Goal: Find specific page/section: Find specific page/section

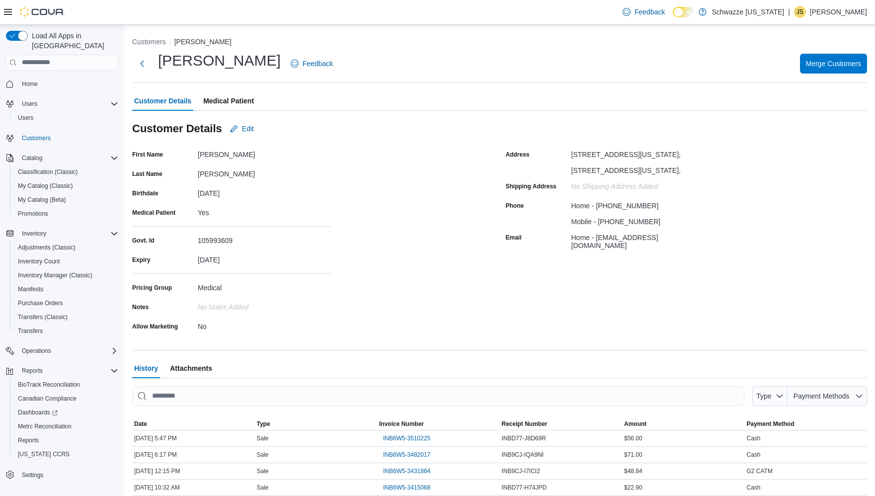
scroll to position [34, 0]
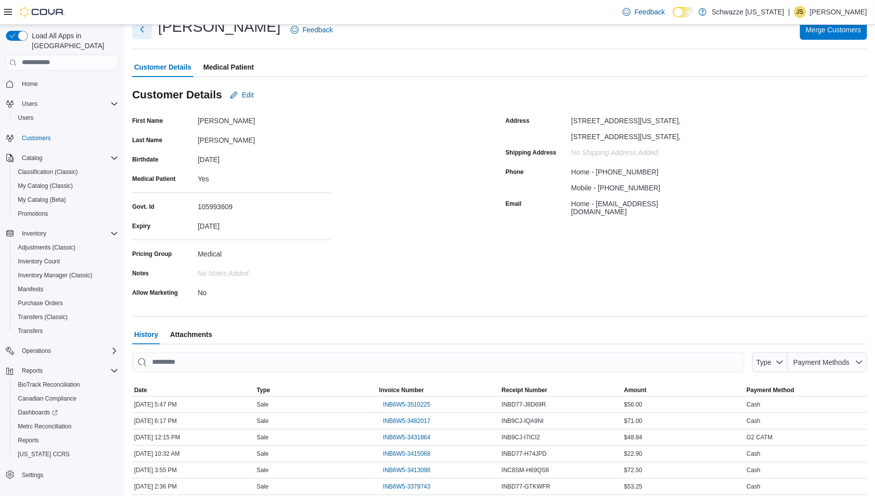
click at [140, 28] on button "Next" at bounding box center [142, 29] width 20 height 20
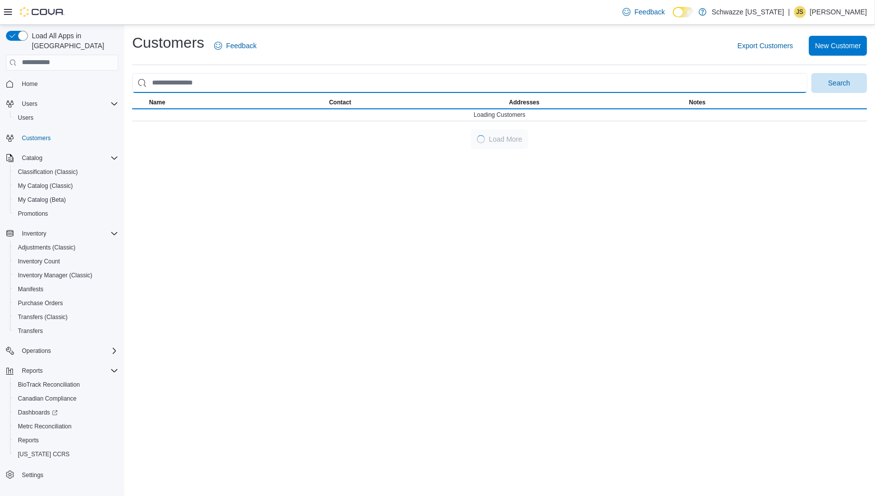
click at [203, 83] on input "search" at bounding box center [469, 83] width 675 height 20
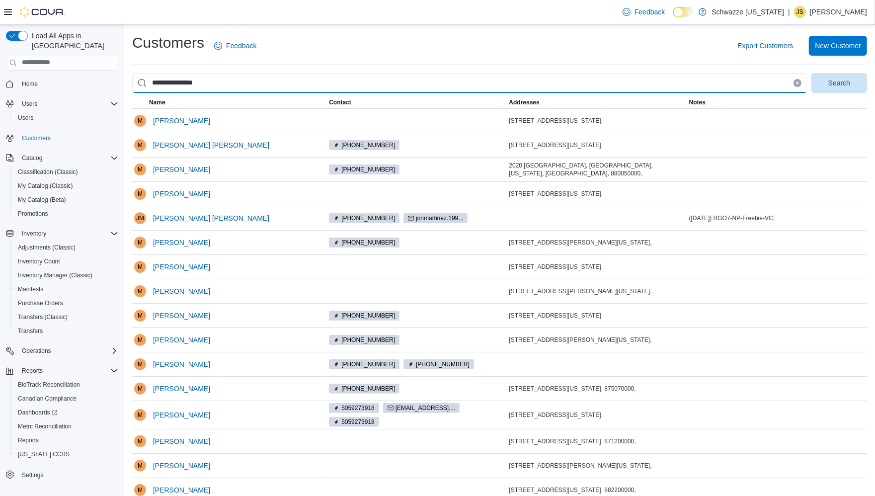
type input "**********"
click at [812, 73] on button "Search" at bounding box center [840, 83] width 56 height 20
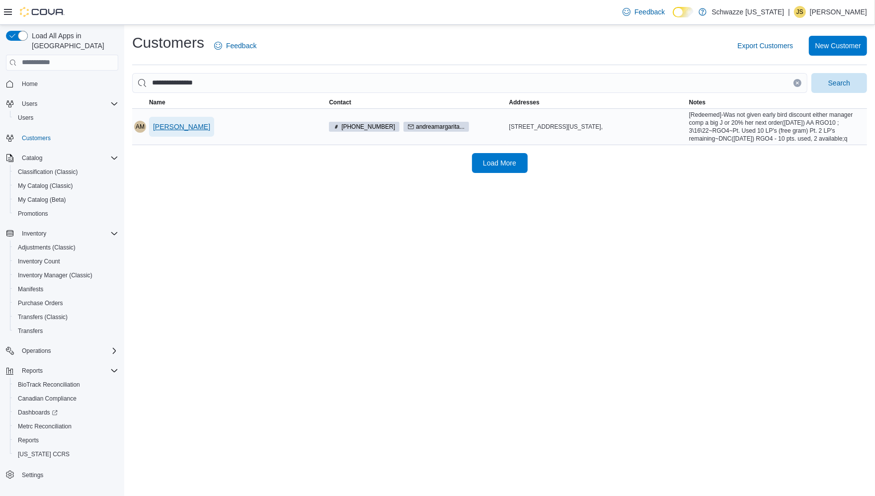
click at [201, 124] on span "[PERSON_NAME]" at bounding box center [181, 127] width 57 height 10
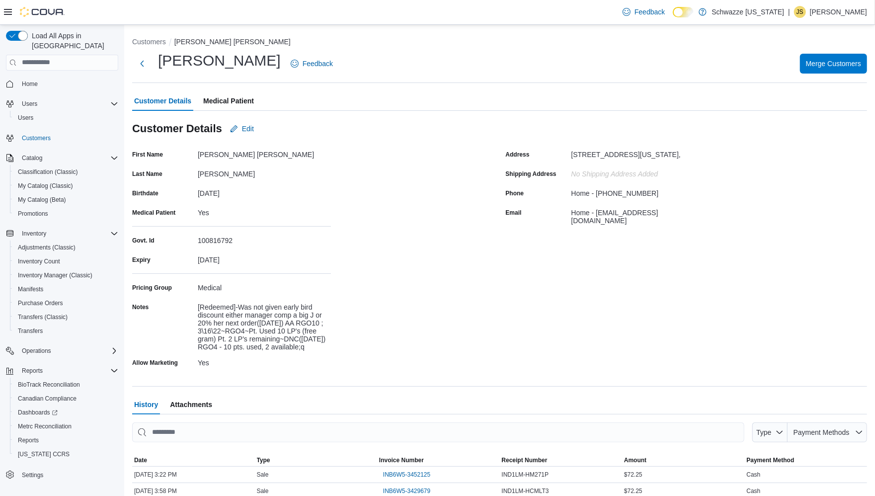
scroll to position [172, 0]
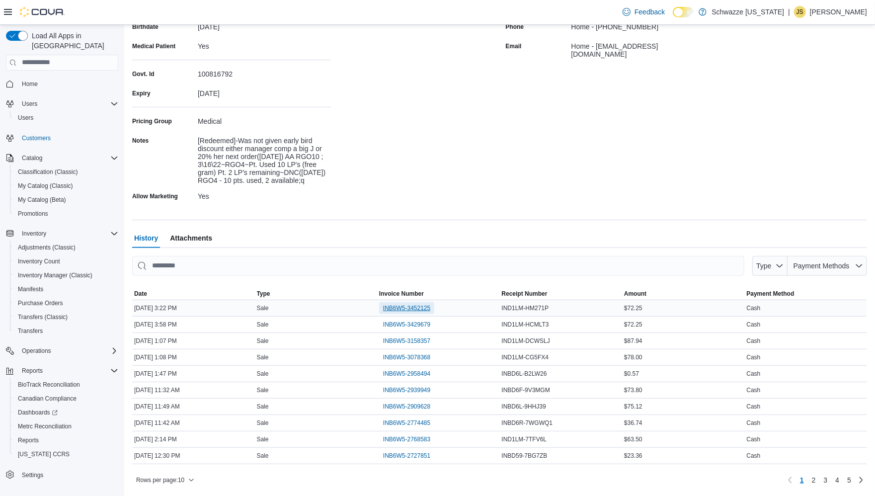
click at [404, 304] on span "INB6W5-3452125" at bounding box center [406, 308] width 47 height 12
click at [393, 323] on span "INB6W5-3429679" at bounding box center [406, 325] width 47 height 8
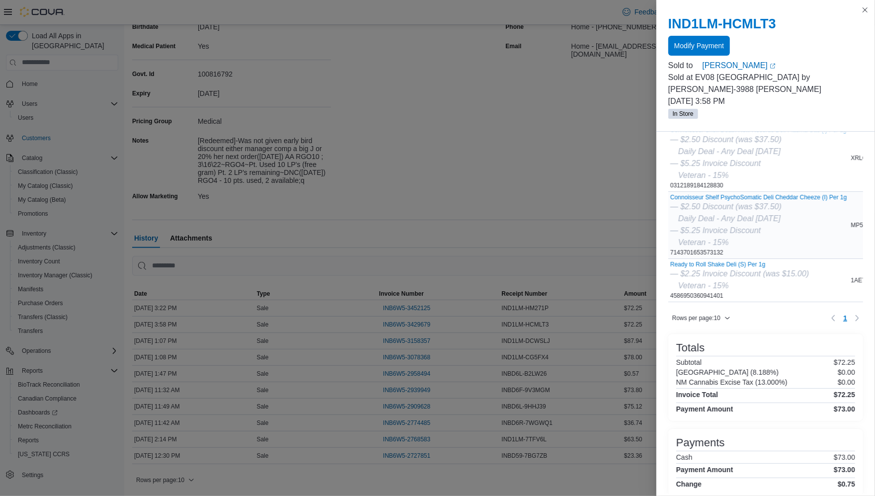
scroll to position [95, 0]
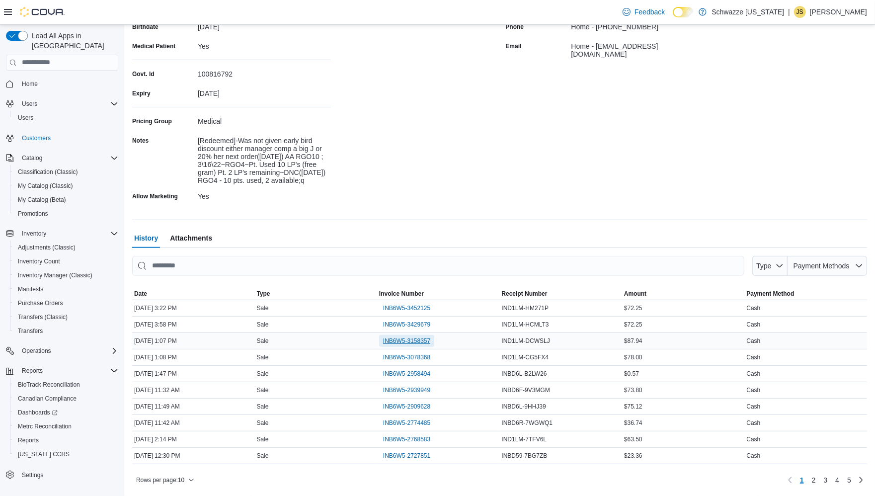
click at [410, 343] on span "INB6W5-3158357" at bounding box center [406, 341] width 47 height 8
click at [409, 356] on span "INB6W5-3078368" at bounding box center [406, 357] width 47 height 8
click at [406, 375] on span "INB6W5-2958494" at bounding box center [406, 374] width 47 height 8
click at [398, 387] on span "INB6W5-2939949" at bounding box center [406, 390] width 47 height 8
